Goal: Task Accomplishment & Management: Use online tool/utility

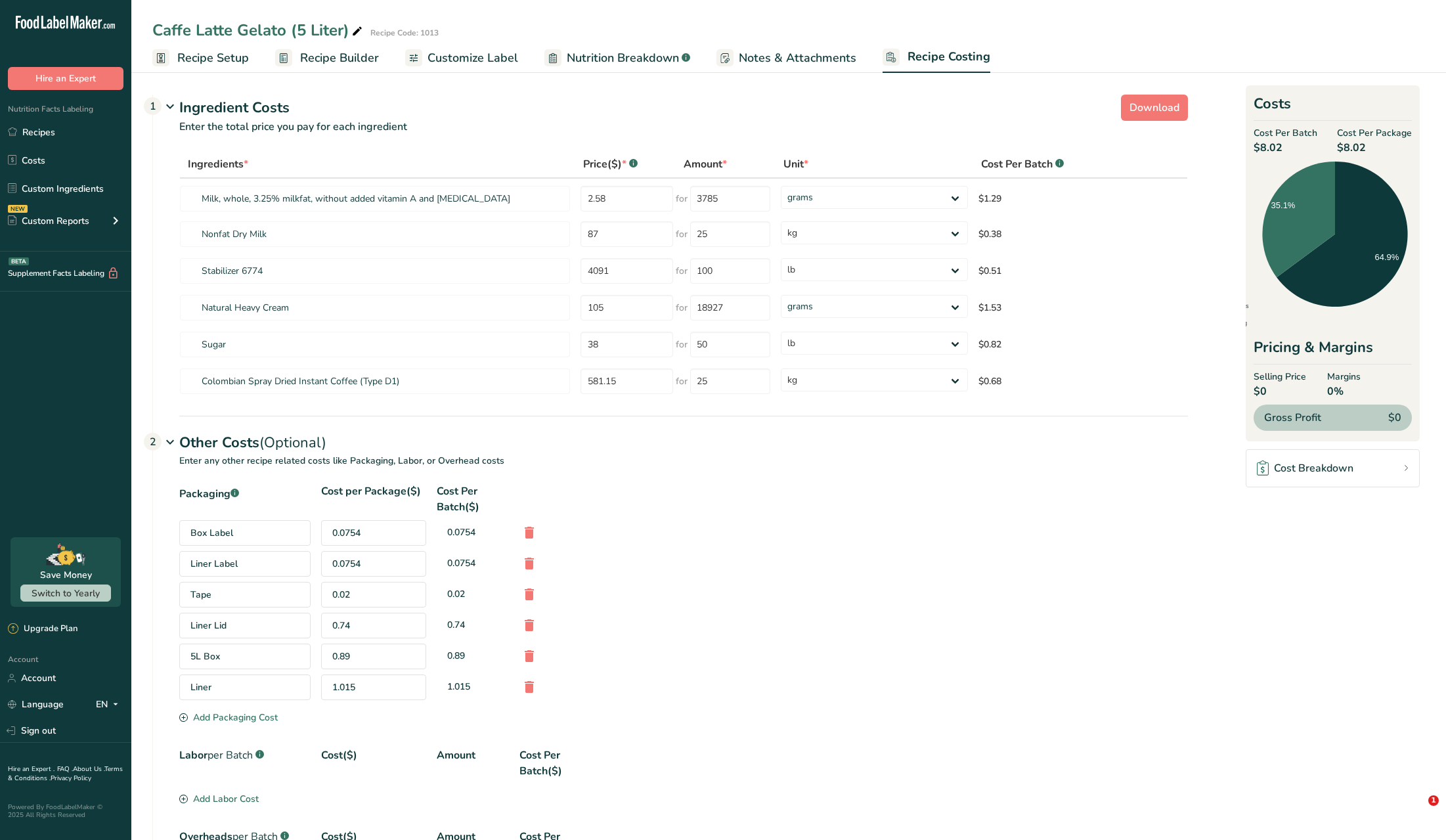
select select "1"
select select "12"
select select "1"
click at [66, 129] on link "Recipes" at bounding box center [66, 132] width 131 height 25
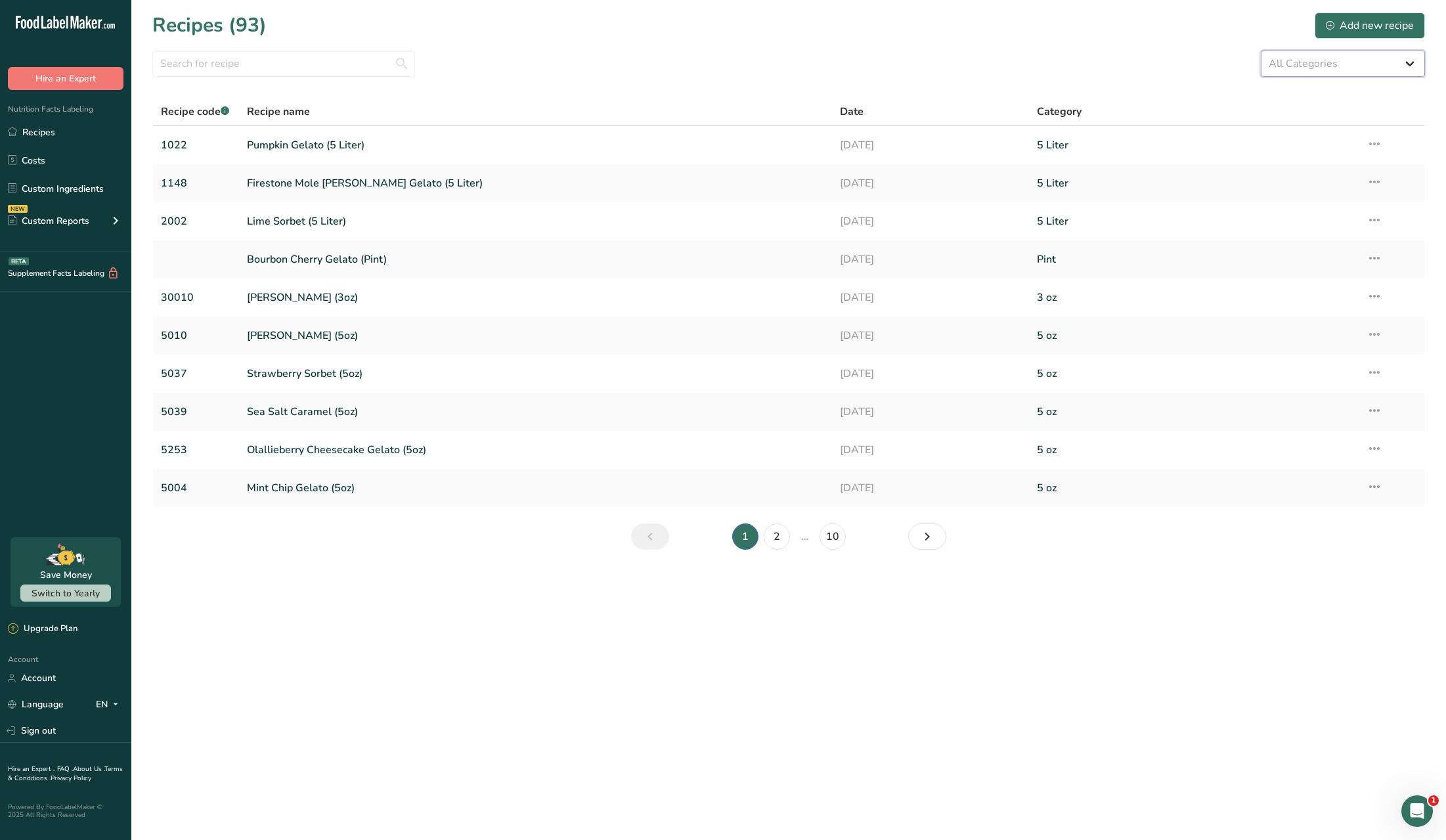
click at [1383, 66] on select "All Categories 3 oz 5 Liter 5 oz Baked Goods [GEOGRAPHIC_DATA] Confectionery Co…" at bounding box center [1343, 63] width 164 height 26
select select "2510"
click at [1261, 50] on select "All Categories 3 oz 5 Liter 5 oz Baked Goods [GEOGRAPHIC_DATA] Confectionery Co…" at bounding box center [1343, 63] width 164 height 26
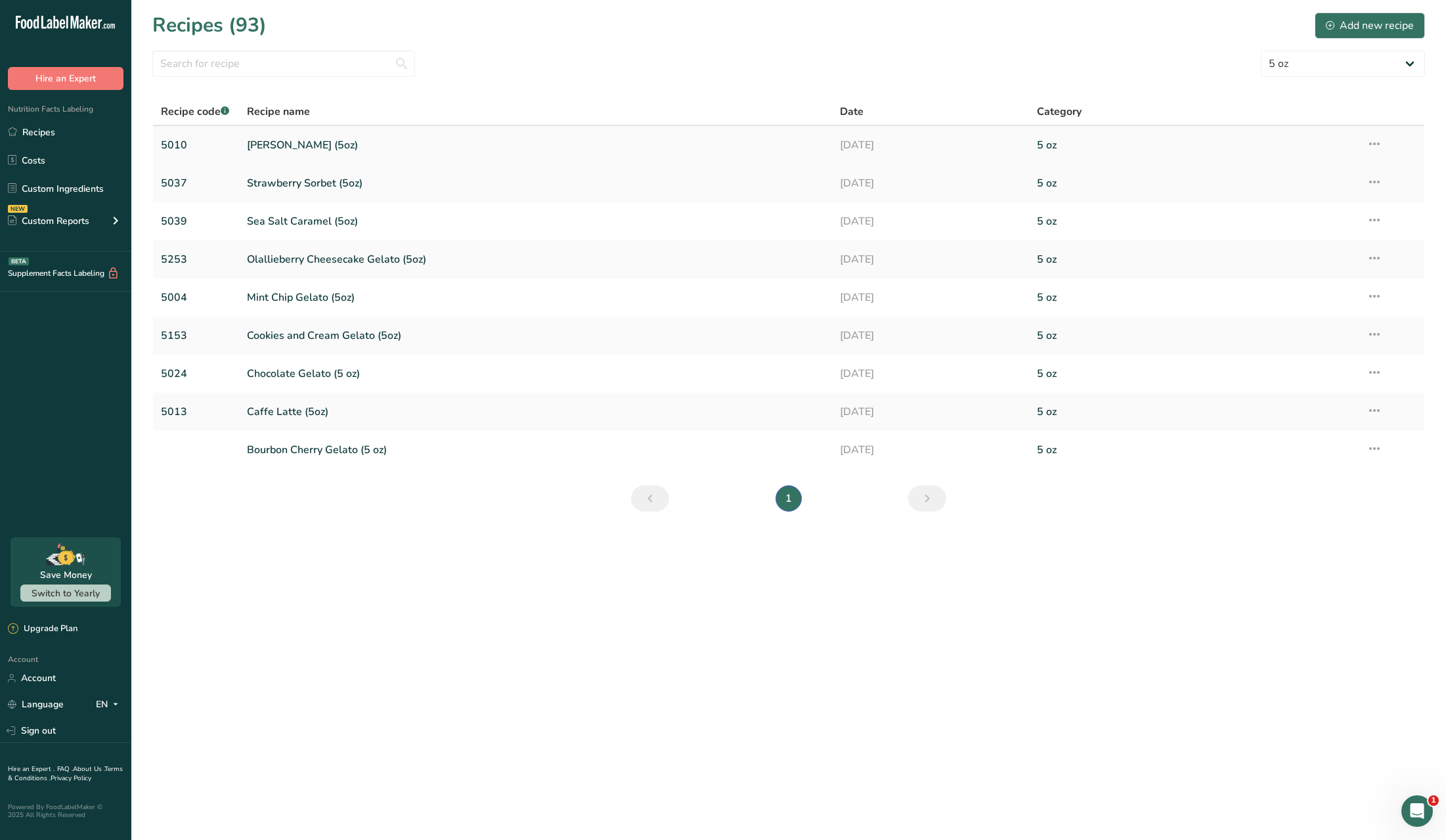
click at [657, 154] on link "[PERSON_NAME] (5oz)" at bounding box center [535, 145] width 576 height 28
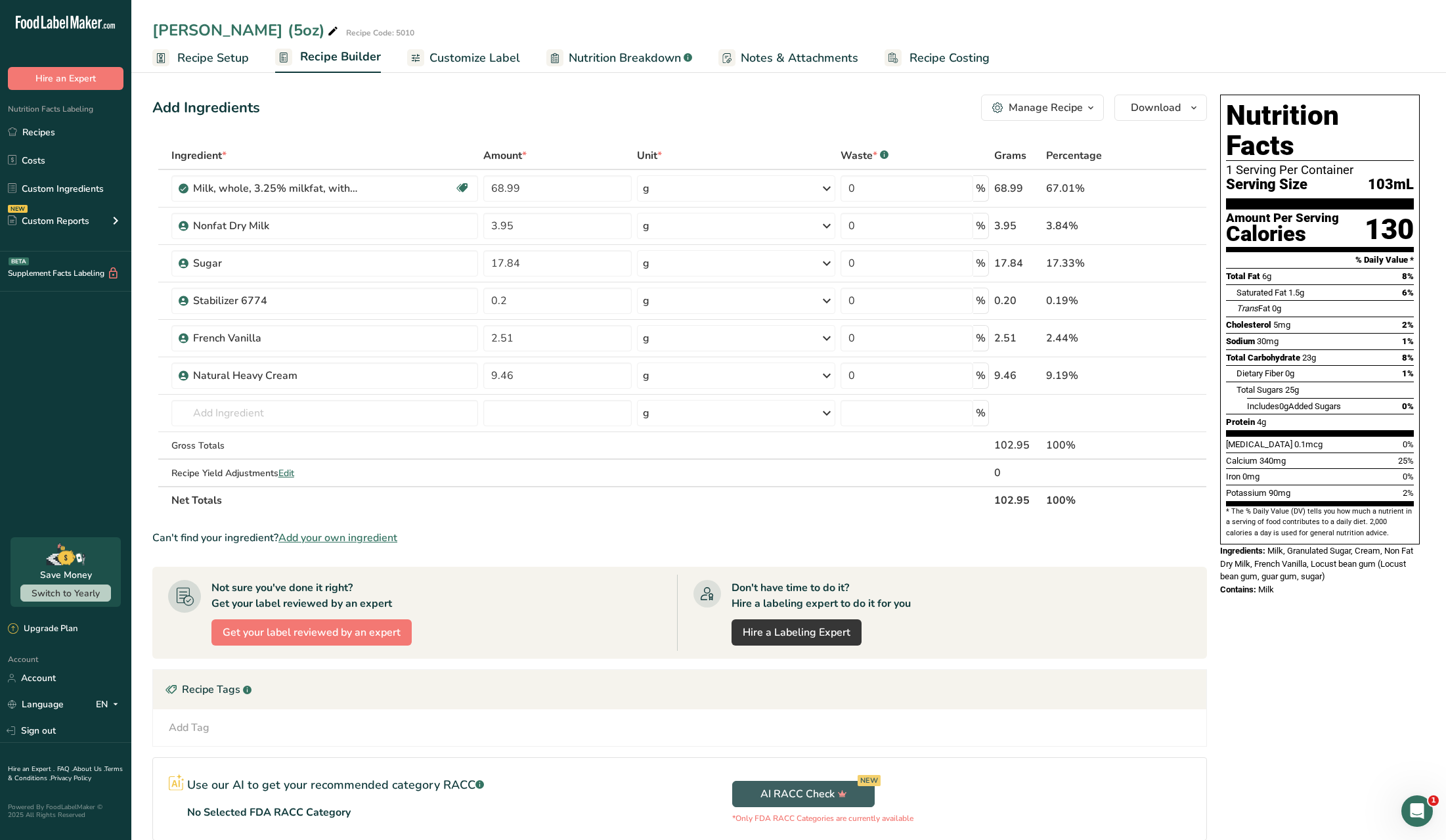
click at [933, 57] on span "Recipe Costing" at bounding box center [949, 58] width 80 height 18
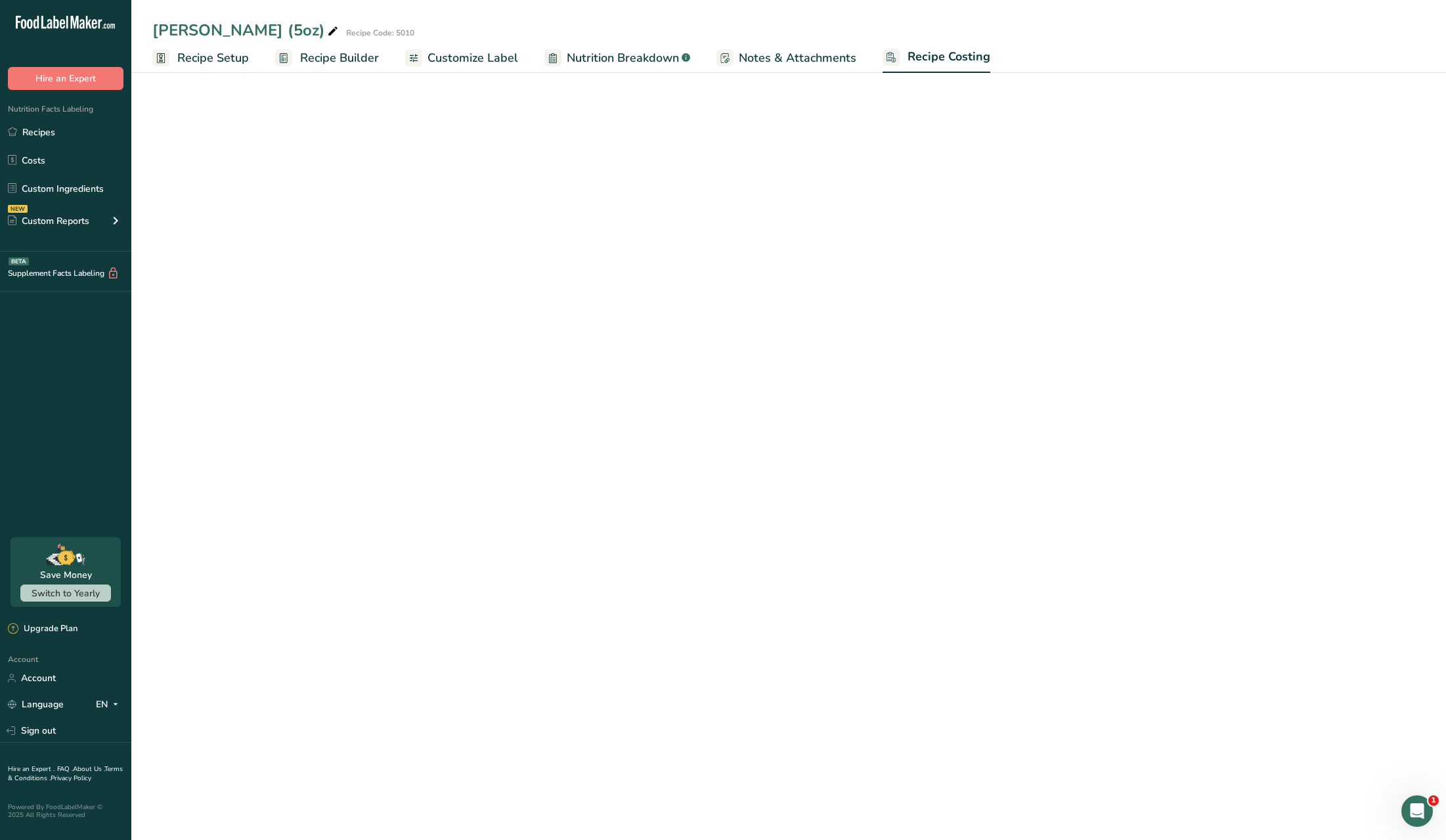
select select "1"
select select "12"
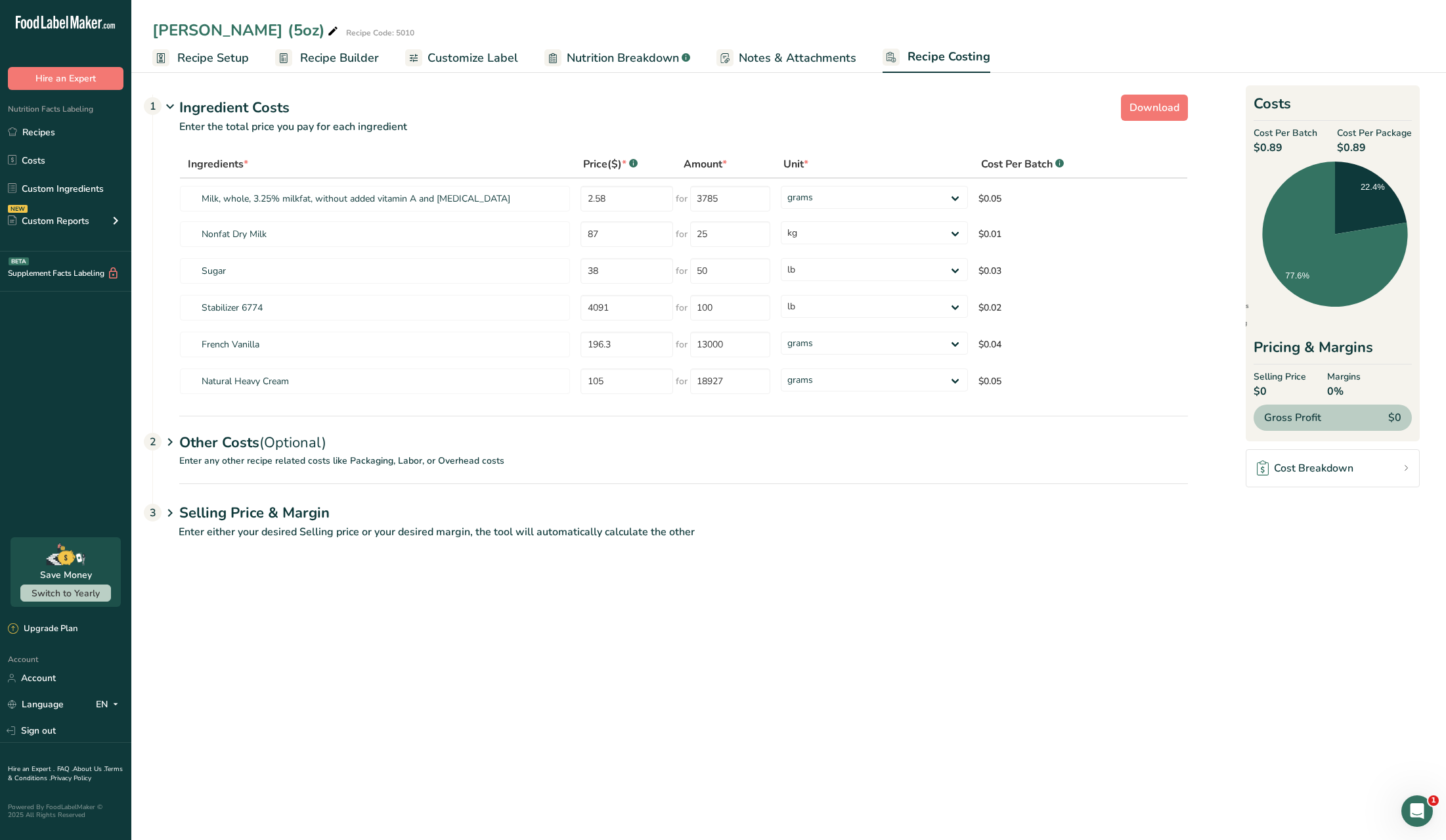
click at [381, 464] on p "Enter any other recipe related costs like Packaging, Labor, or Overhead costs" at bounding box center [671, 468] width 1035 height 29
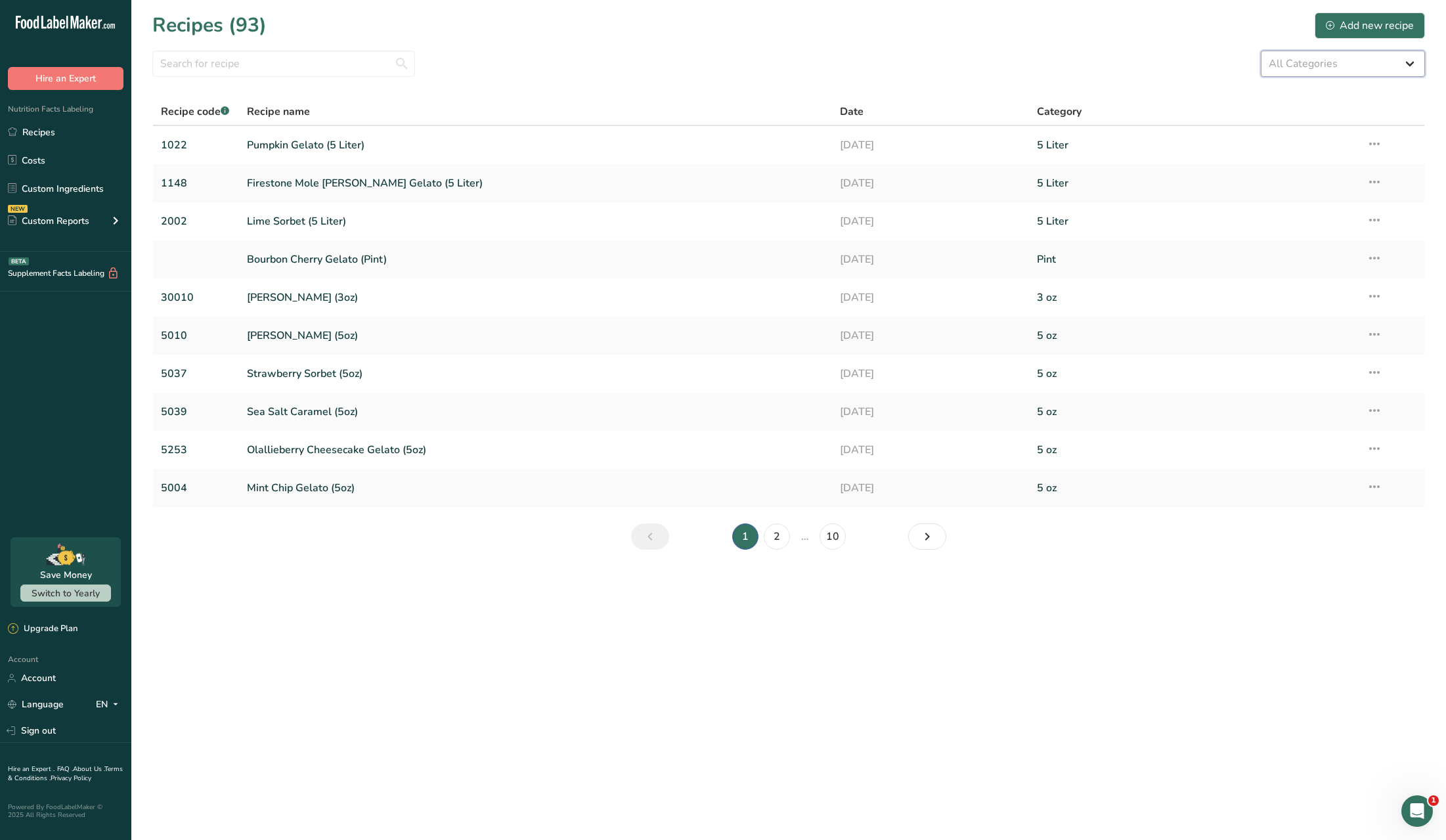
click at [1358, 64] on select "All Categories 3 oz 5 Liter 5 oz Baked Goods [GEOGRAPHIC_DATA] Confectionery Co…" at bounding box center [1343, 63] width 164 height 26
select select "2510"
click at [1261, 50] on select "All Categories 3 oz 5 Liter 5 oz Baked Goods [GEOGRAPHIC_DATA] Confectionery Co…" at bounding box center [1343, 63] width 164 height 26
click at [1214, 173] on link "5 oz" at bounding box center [1194, 183] width 313 height 28
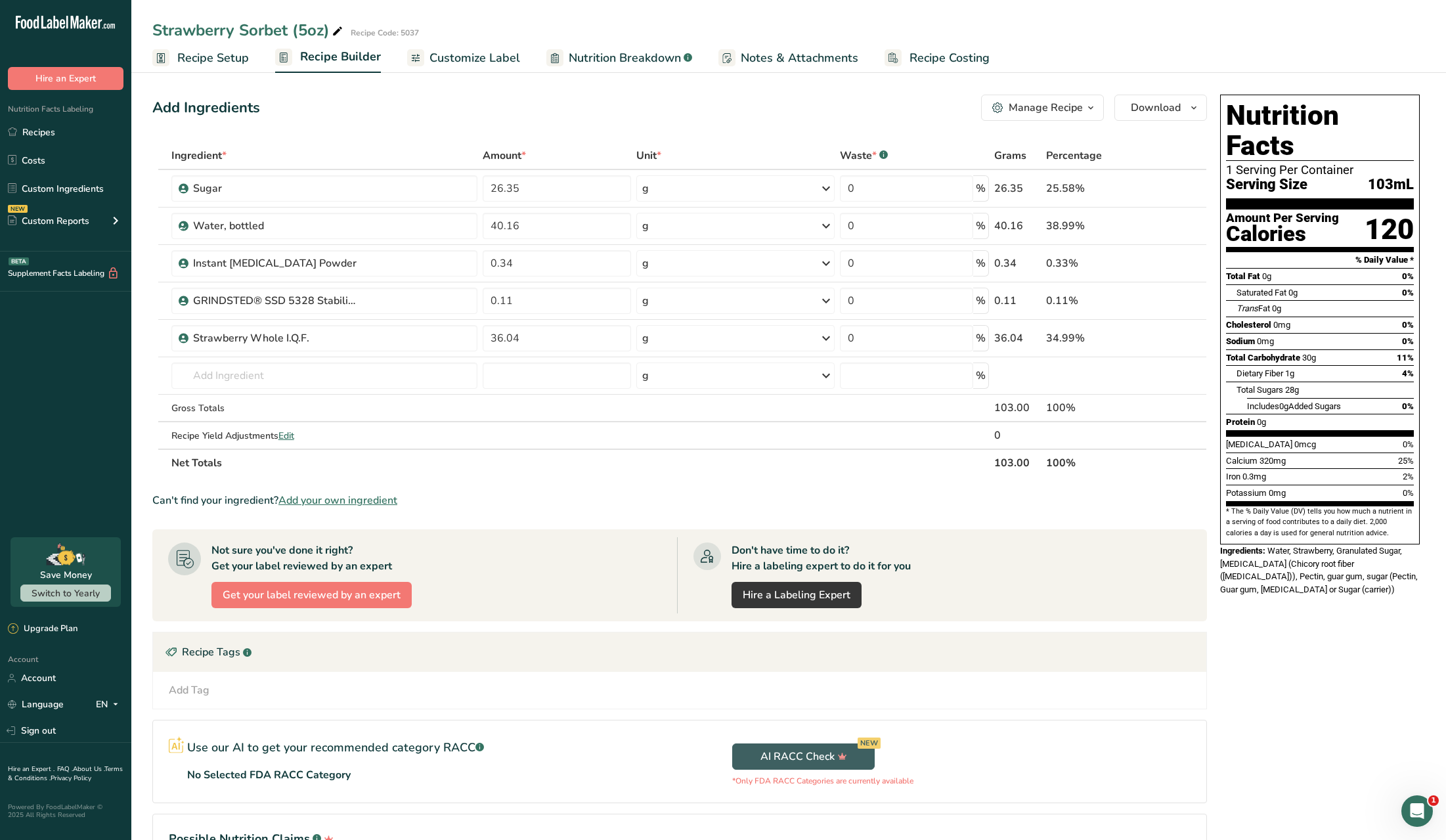
click at [909, 53] on span "Recipe Costing" at bounding box center [949, 58] width 80 height 18
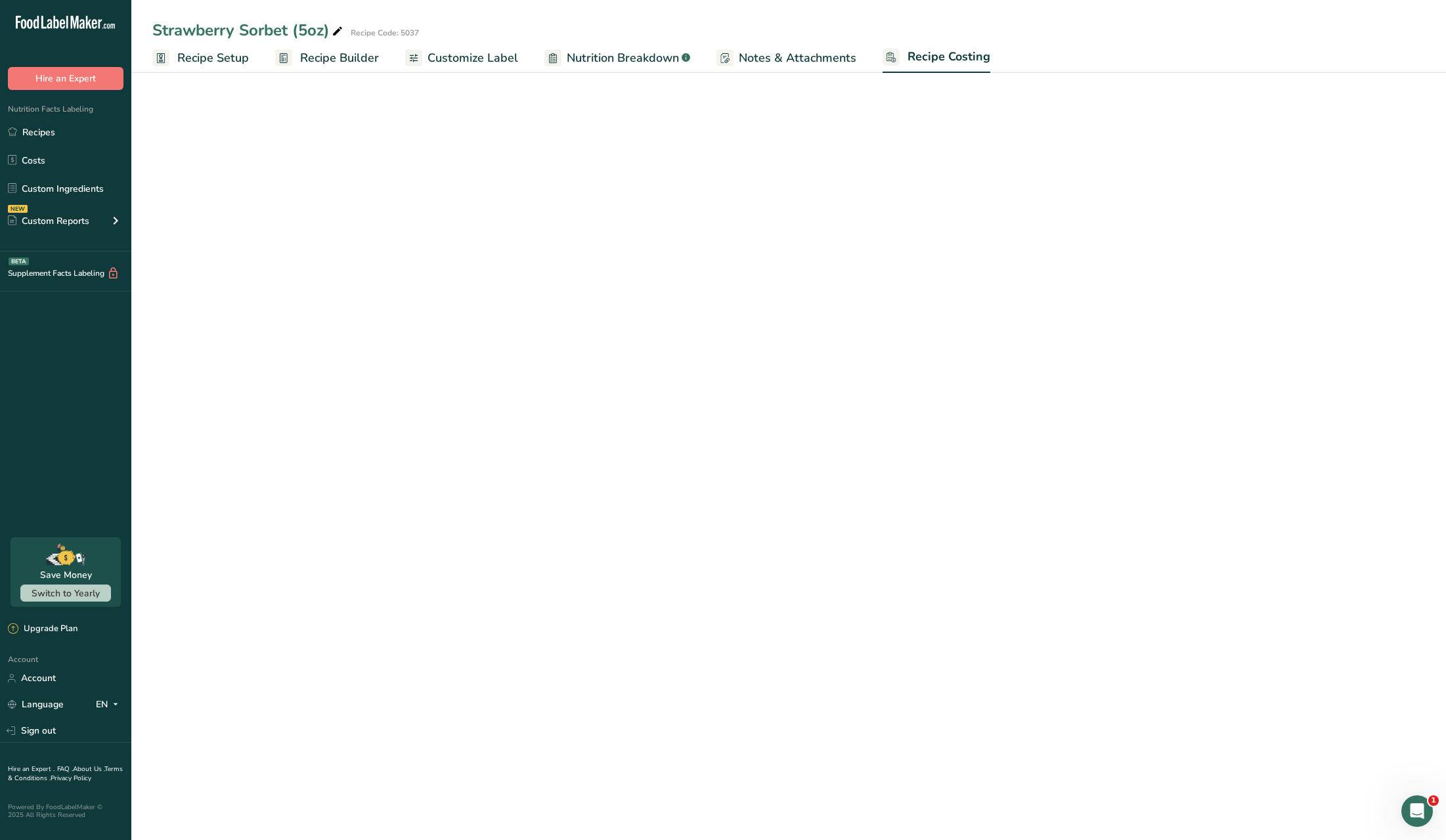
select select "12"
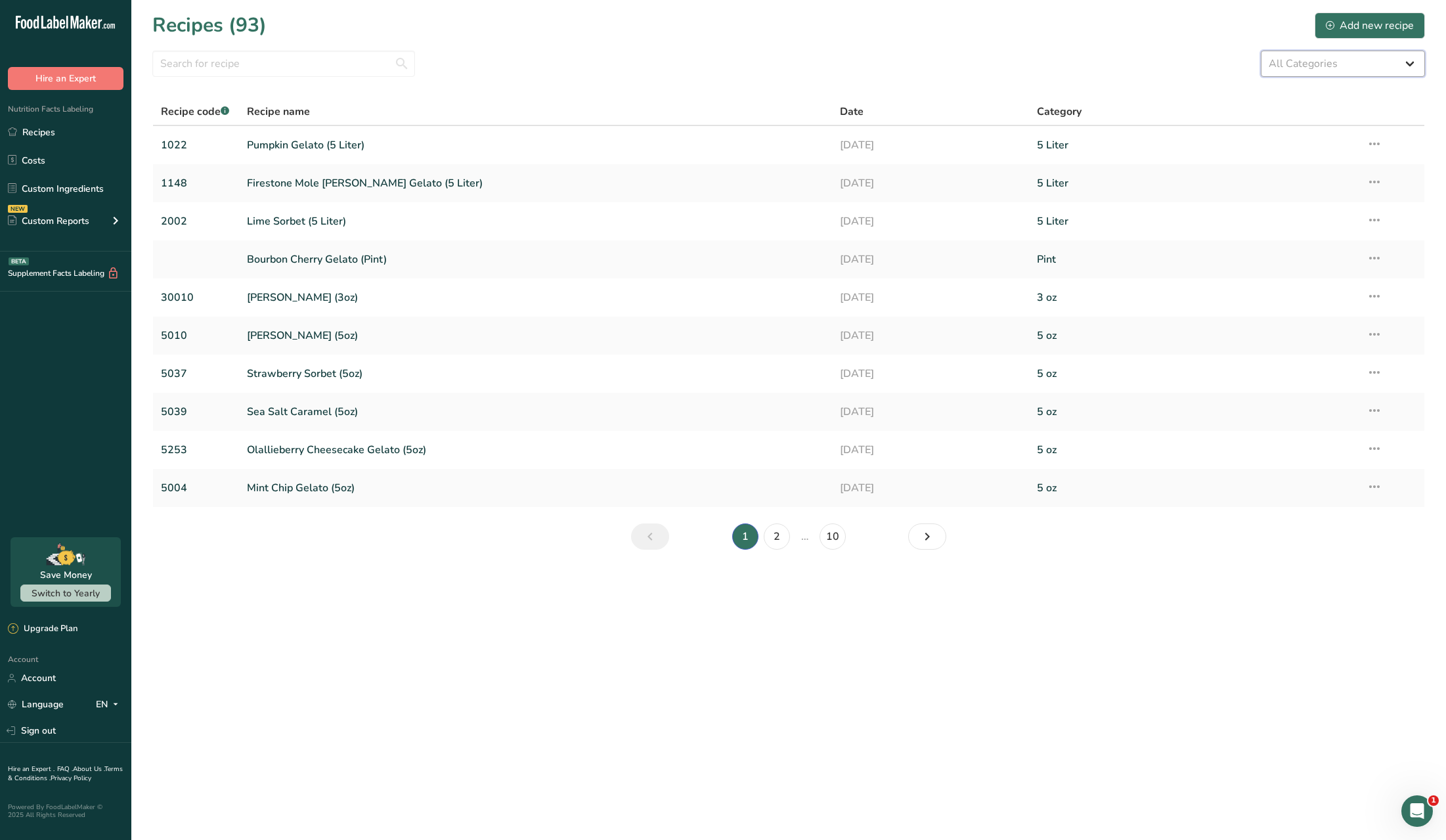
click at [1331, 66] on select "All Categories 3 oz 5 Liter 5 oz Baked Goods [GEOGRAPHIC_DATA] Confectionery Co…" at bounding box center [1343, 63] width 164 height 26
select select "2510"
click at [1261, 50] on select "All Categories 3 oz 5 Liter 5 oz Baked Goods [GEOGRAPHIC_DATA] Confectionery Co…" at bounding box center [1343, 63] width 164 height 26
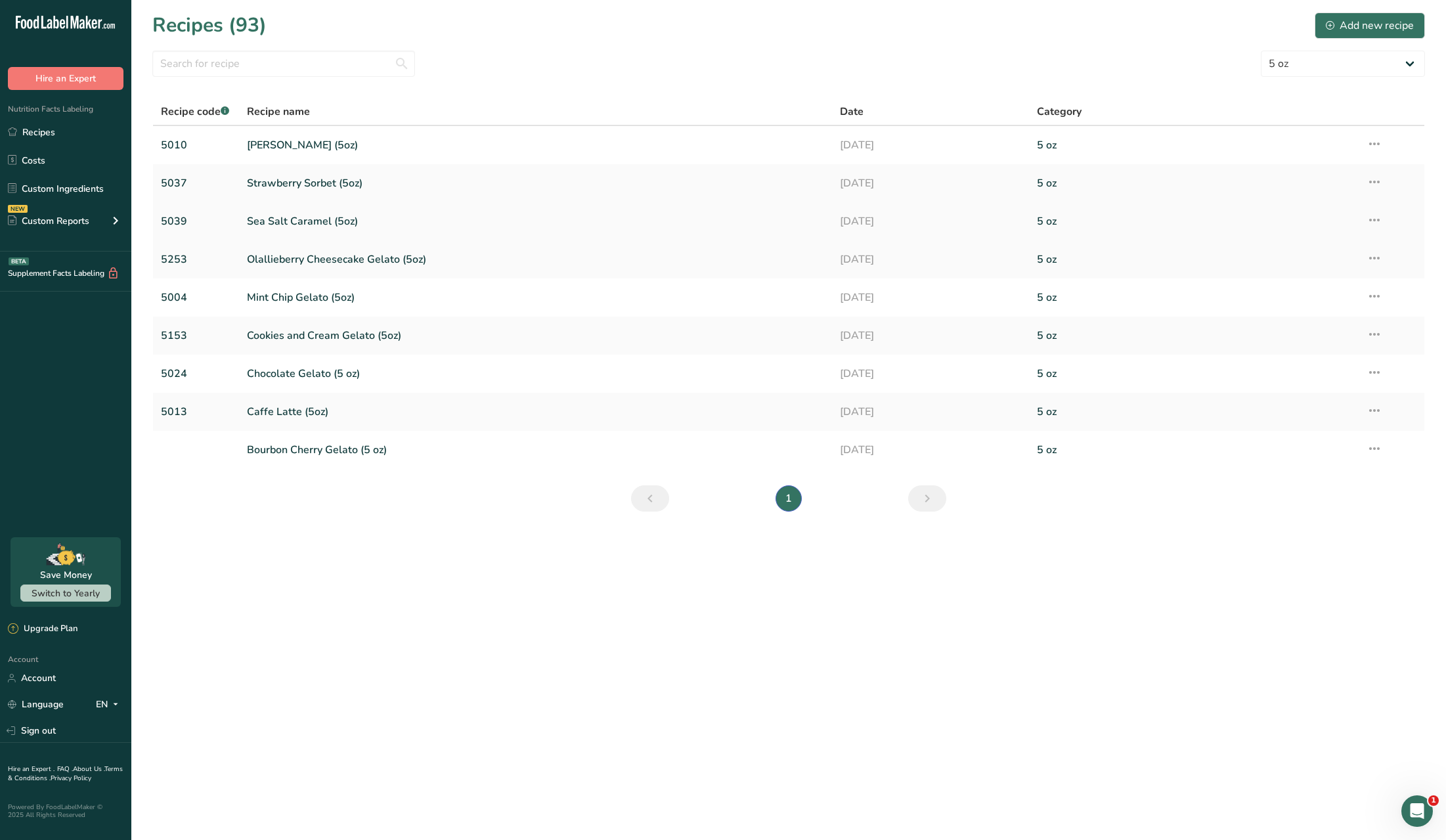
click at [597, 217] on link "Sea Salt Caramel (5oz)" at bounding box center [535, 221] width 576 height 28
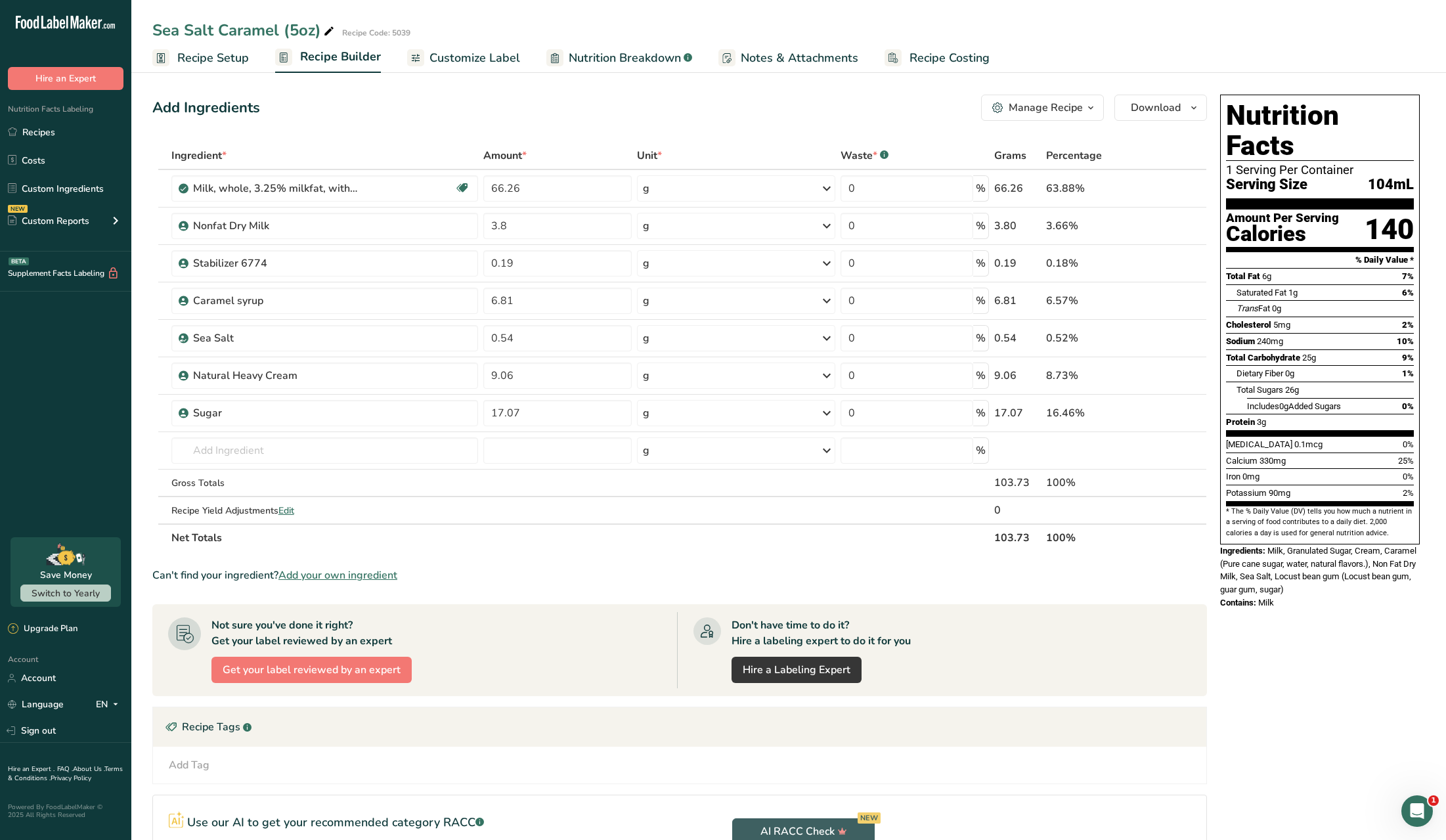
click at [943, 56] on span "Recipe Costing" at bounding box center [949, 58] width 80 height 18
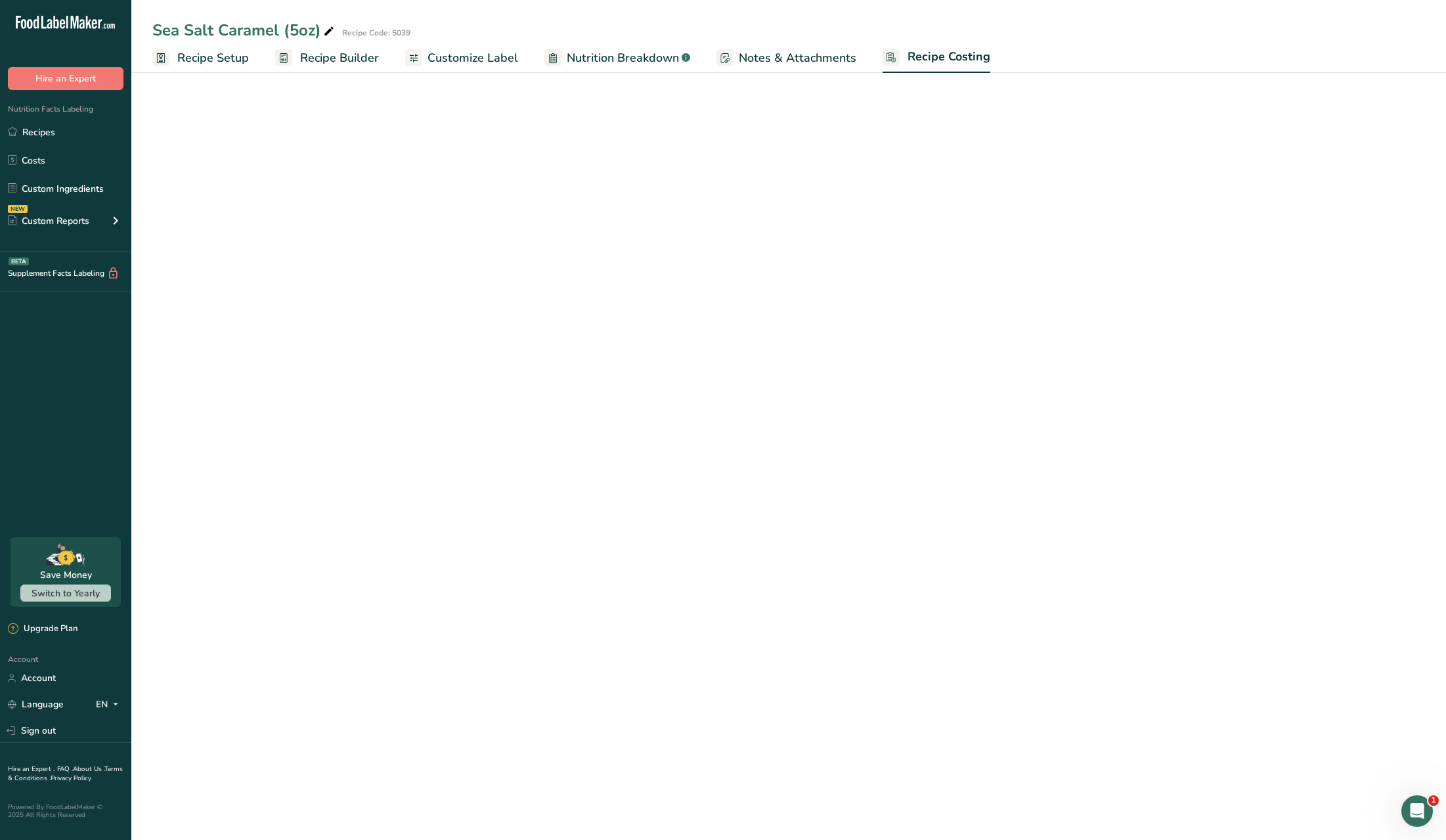
select select "1"
select select "12"
